Goal: Information Seeking & Learning: Learn about a topic

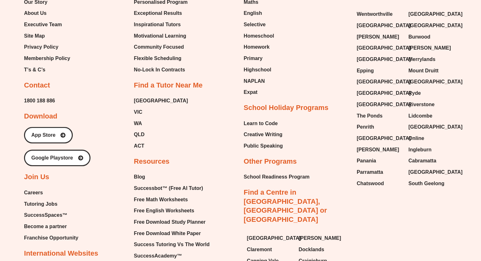
scroll to position [4074, 0]
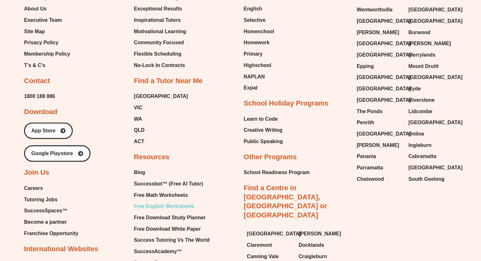
click at [176, 202] on span "Free English Worksheets" at bounding box center [164, 206] width 60 height 9
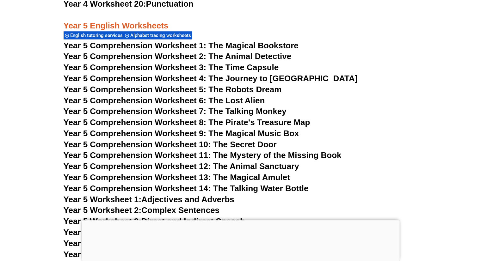
scroll to position [3053, 0]
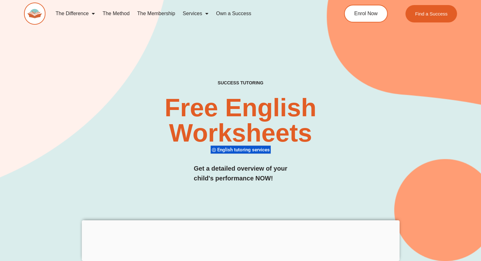
click at [243, 149] on span "English tutoring services" at bounding box center [244, 150] width 54 height 6
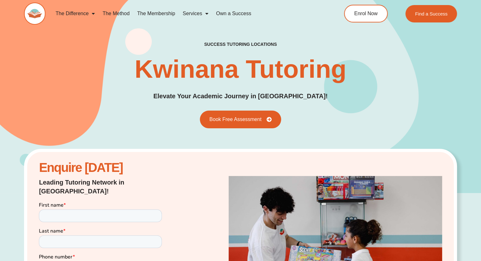
click at [147, 14] on link "The Membership" at bounding box center [157, 13] width 46 height 15
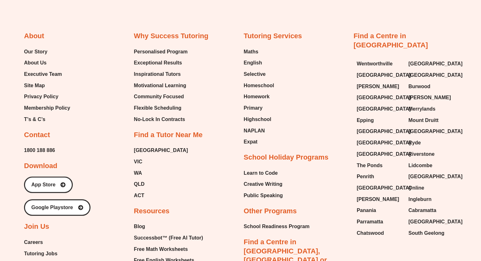
scroll to position [1612, 0]
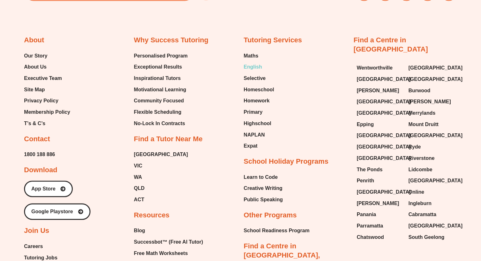
click at [252, 64] on span "English" at bounding box center [253, 66] width 18 height 9
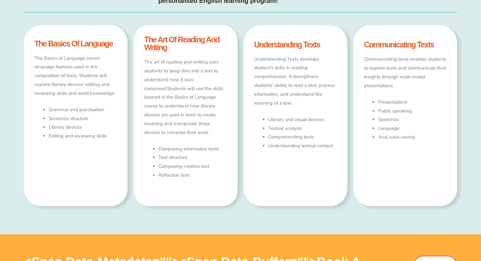
scroll to position [379, 0]
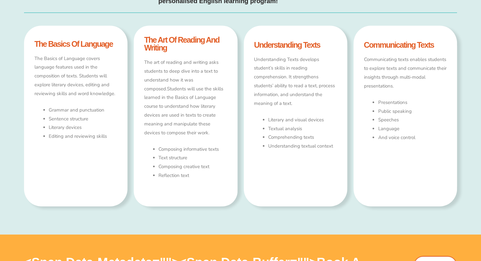
type input "*"
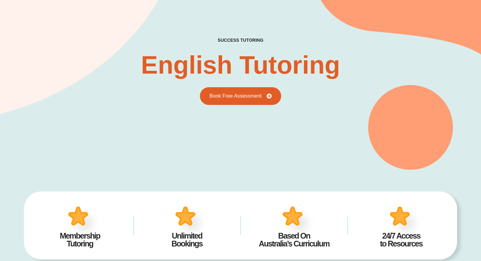
scroll to position [25, 0]
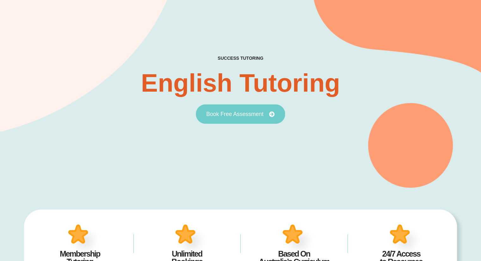
click at [225, 115] on span "Book Free Assessment" at bounding box center [234, 114] width 57 height 6
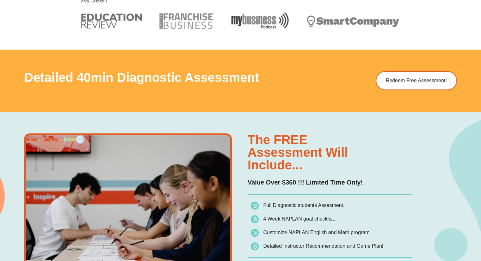
scroll to position [341, 0]
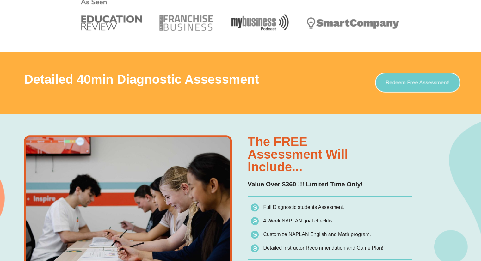
click at [418, 82] on span "Redeem Free Assessment!" at bounding box center [418, 82] width 64 height 5
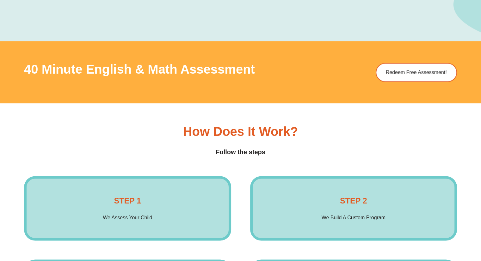
scroll to position [853, 0]
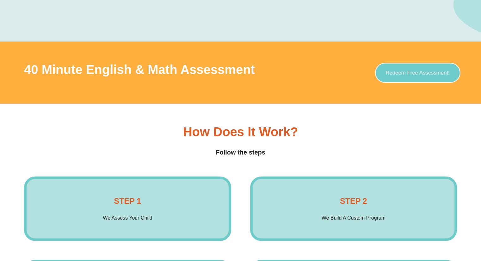
click at [399, 72] on span "Redeem Free Assessment!" at bounding box center [418, 72] width 64 height 5
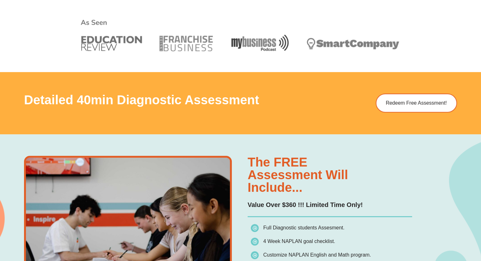
scroll to position [324, 0]
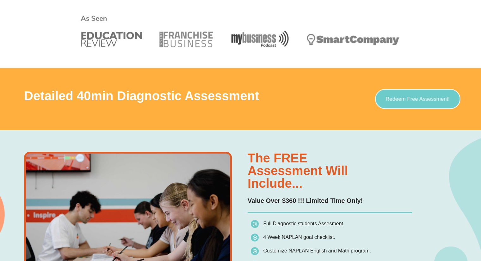
click at [404, 97] on span "Redeem Free Assessment!" at bounding box center [418, 99] width 64 height 5
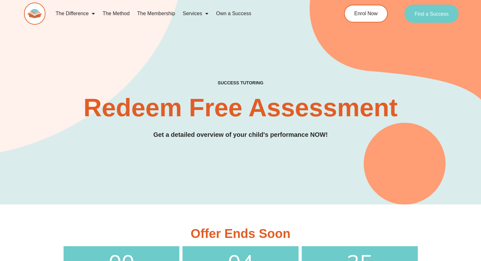
click at [424, 14] on span "Find a Success" at bounding box center [432, 13] width 34 height 5
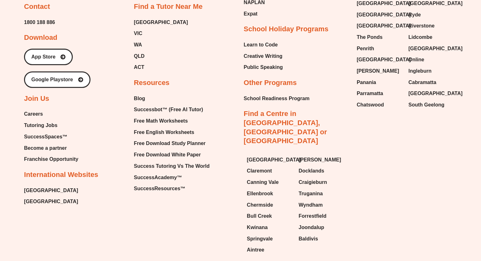
scroll to position [2615, 0]
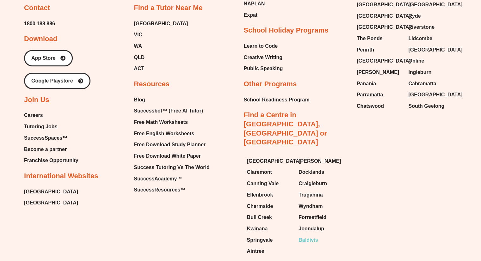
click at [302, 236] on span "Baldivis" at bounding box center [308, 240] width 19 height 9
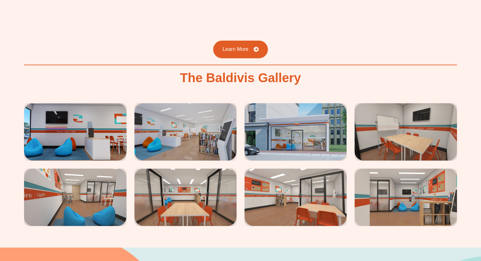
scroll to position [1031, 0]
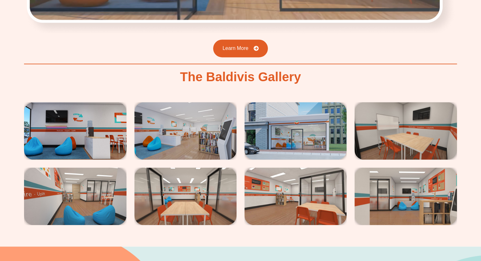
click at [84, 113] on img at bounding box center [75, 131] width 102 height 58
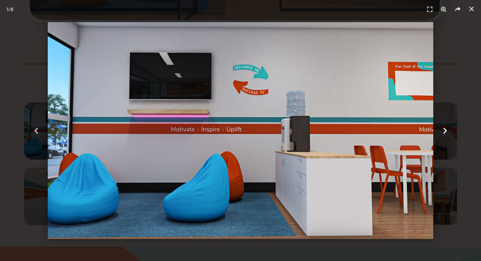
click at [447, 130] on icon "Next slide" at bounding box center [445, 131] width 8 height 8
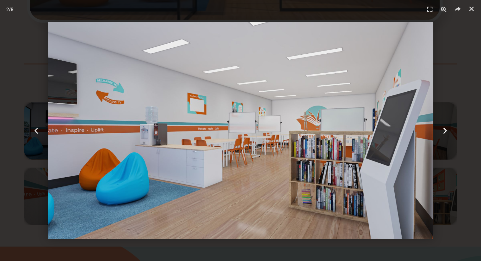
click at [447, 130] on icon "Next slide" at bounding box center [445, 131] width 8 height 8
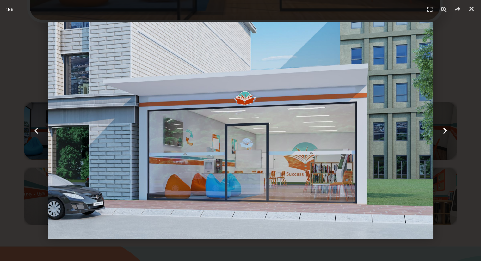
click at [447, 130] on icon "Next slide" at bounding box center [445, 131] width 8 height 8
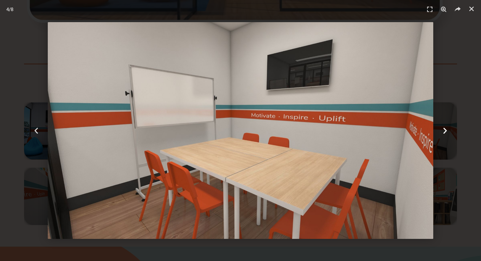
click at [447, 130] on icon "Next slide" at bounding box center [445, 131] width 8 height 8
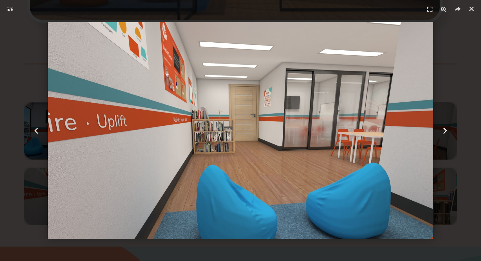
click at [447, 130] on icon "Next slide" at bounding box center [445, 131] width 8 height 8
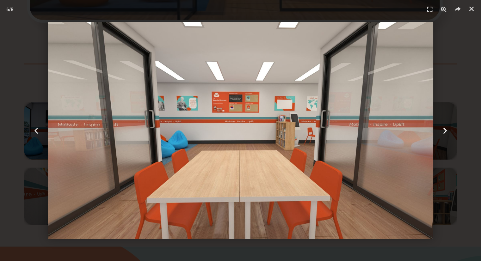
click at [447, 130] on icon "Next slide" at bounding box center [445, 131] width 8 height 8
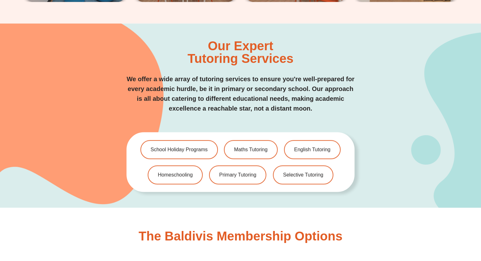
scroll to position [1263, 0]
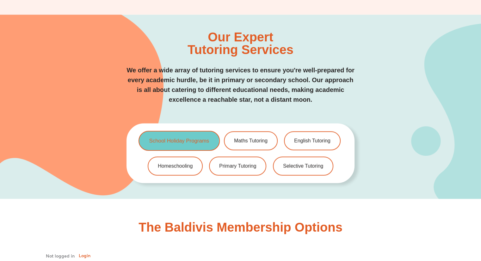
click at [161, 138] on span "School Holiday Programs" at bounding box center [179, 140] width 60 height 5
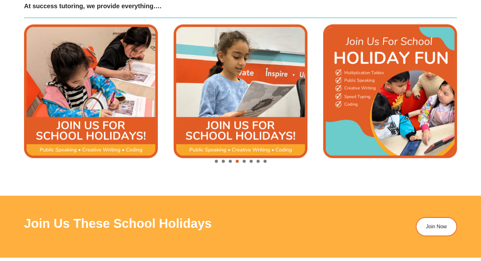
scroll to position [768, 0]
click at [216, 161] on span "Go to slide 1" at bounding box center [216, 161] width 3 height 3
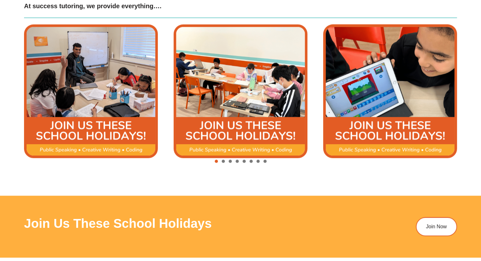
click at [90, 151] on img "1 / 8" at bounding box center [91, 91] width 134 height 134
click at [222, 162] on span "Go to slide 2" at bounding box center [223, 161] width 3 height 3
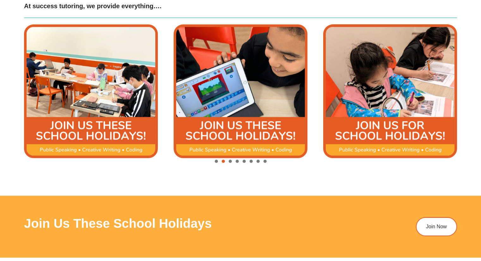
click at [224, 142] on img "3 / 8" at bounding box center [241, 91] width 134 height 134
click at [258, 161] on span "Go to slide 7" at bounding box center [258, 161] width 3 height 3
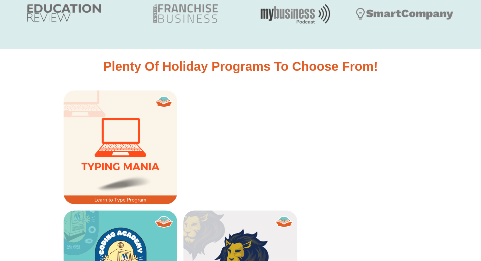
scroll to position [358, 0]
